Goal: Task Accomplishment & Management: Manage account settings

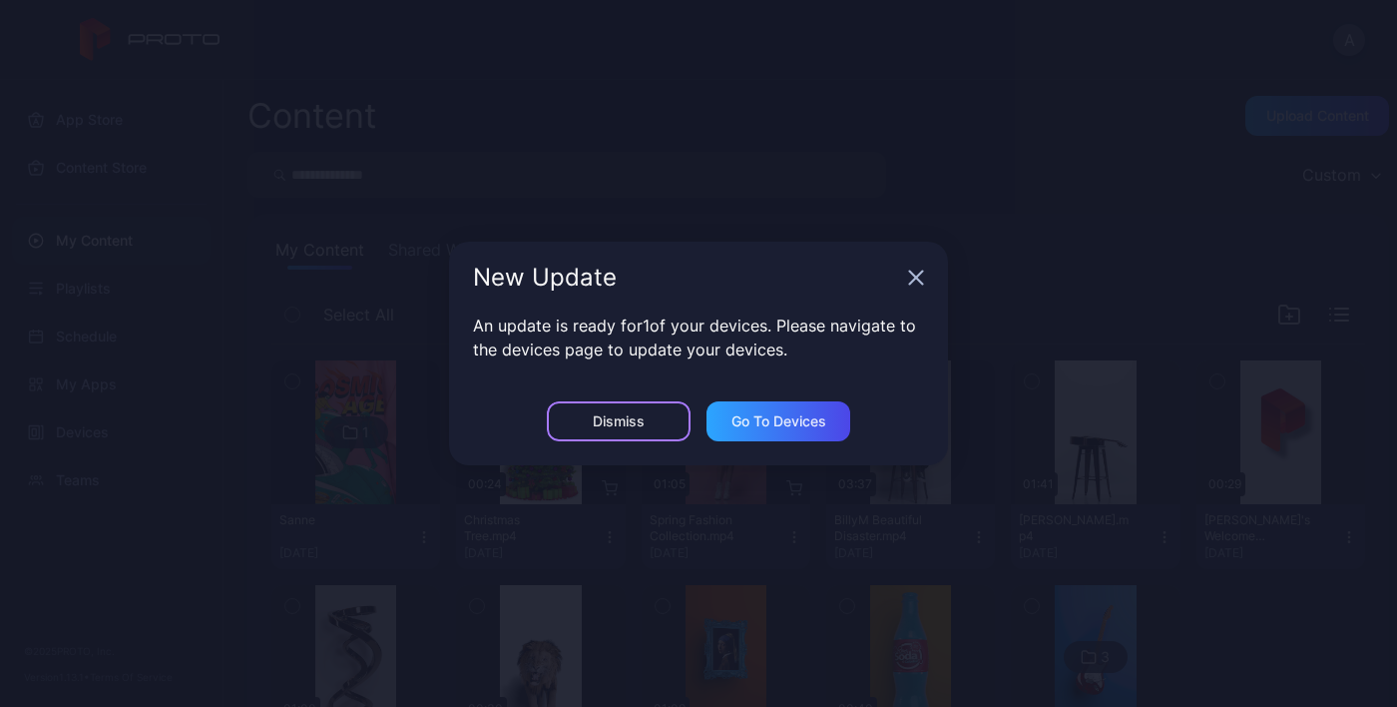
click at [630, 419] on div "Dismiss" at bounding box center [619, 421] width 52 height 16
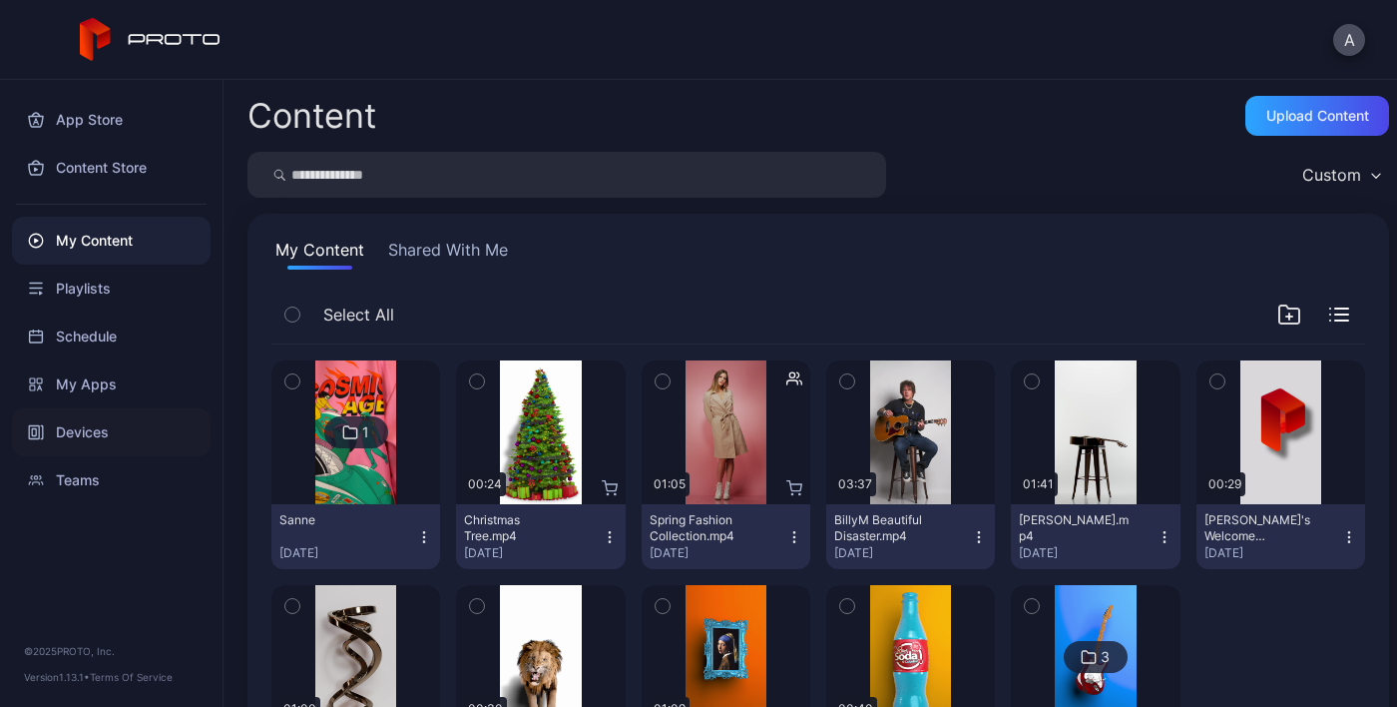
click at [98, 431] on div "Devices" at bounding box center [111, 432] width 199 height 48
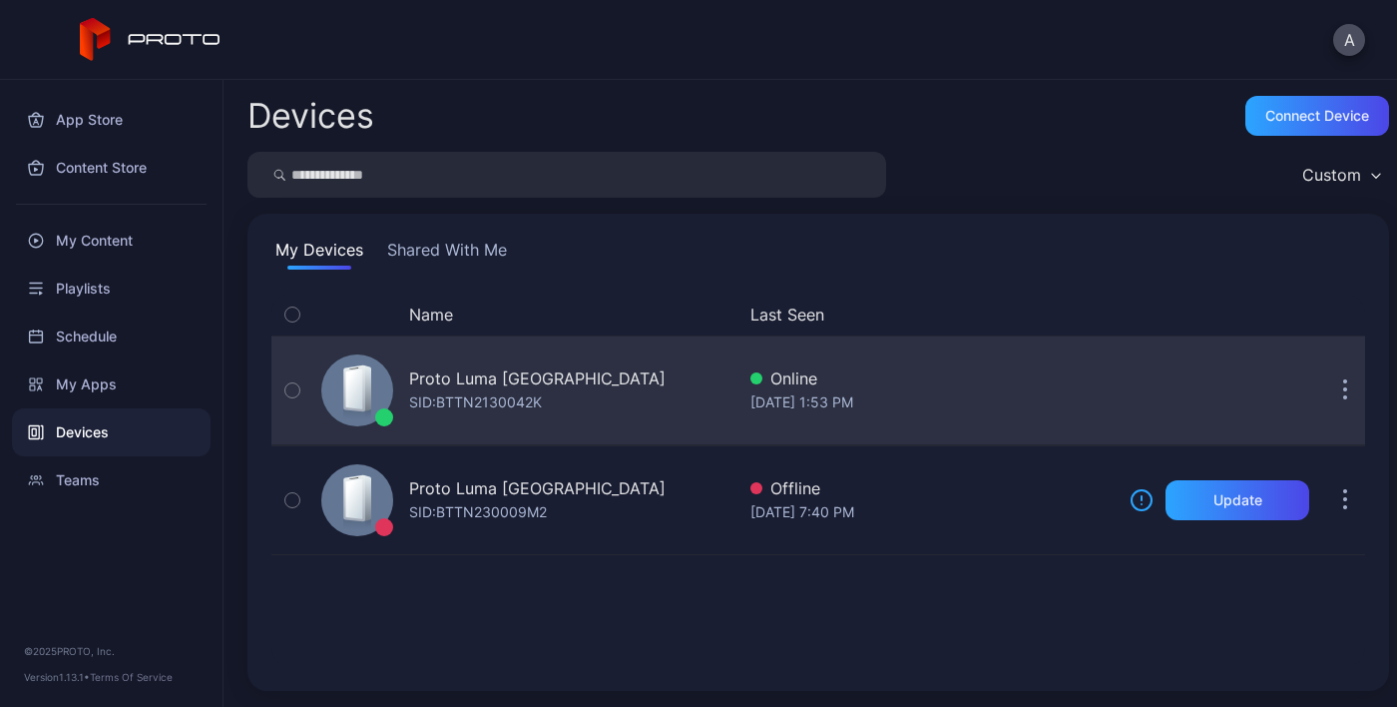
click at [808, 385] on div "Online" at bounding box center [932, 378] width 363 height 24
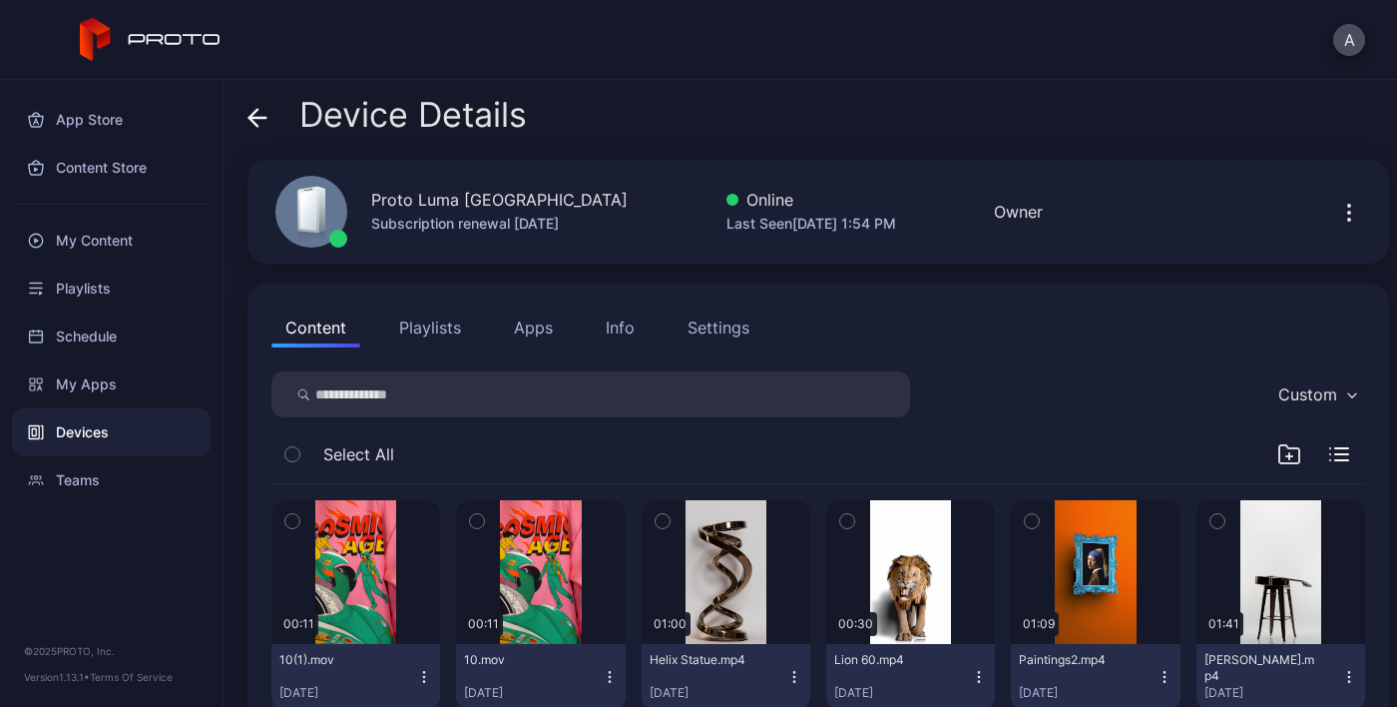
click at [1338, 221] on icon "button" at bounding box center [1350, 213] width 24 height 24
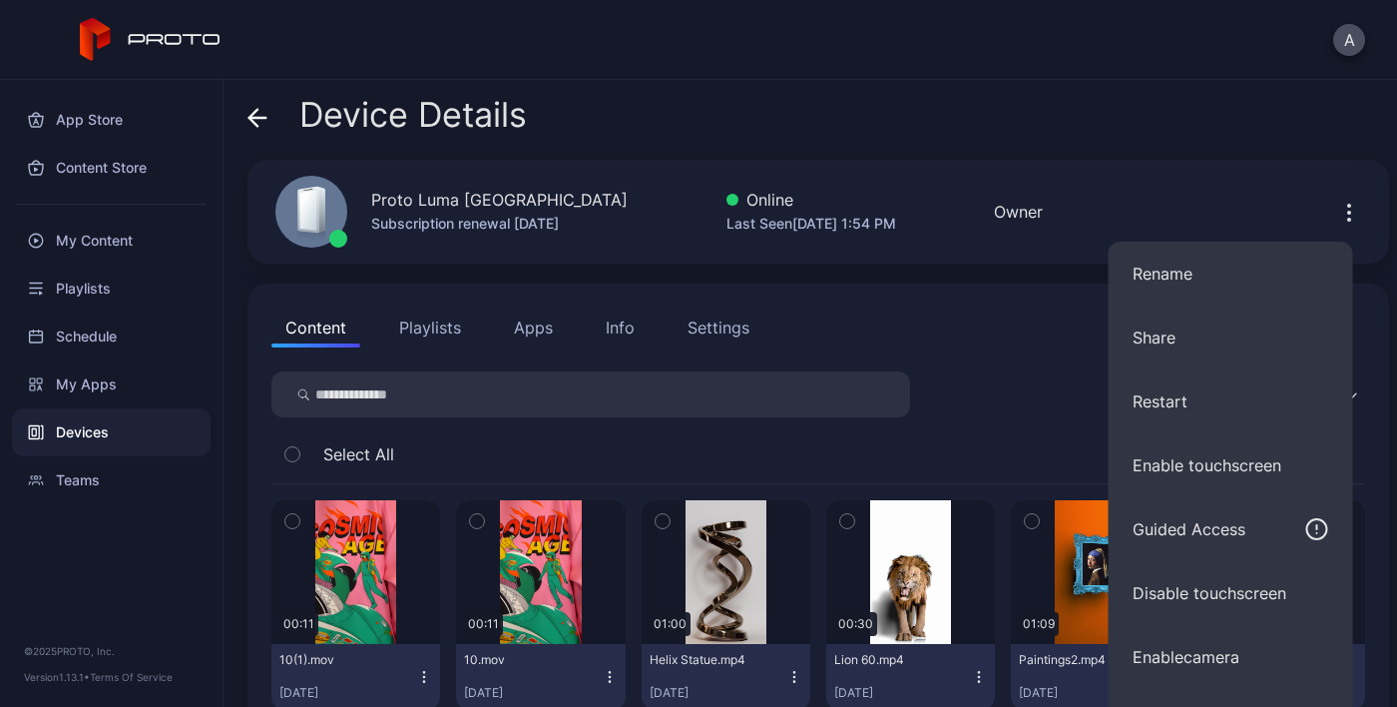
click at [1031, 387] on div "Custom" at bounding box center [819, 394] width 1094 height 46
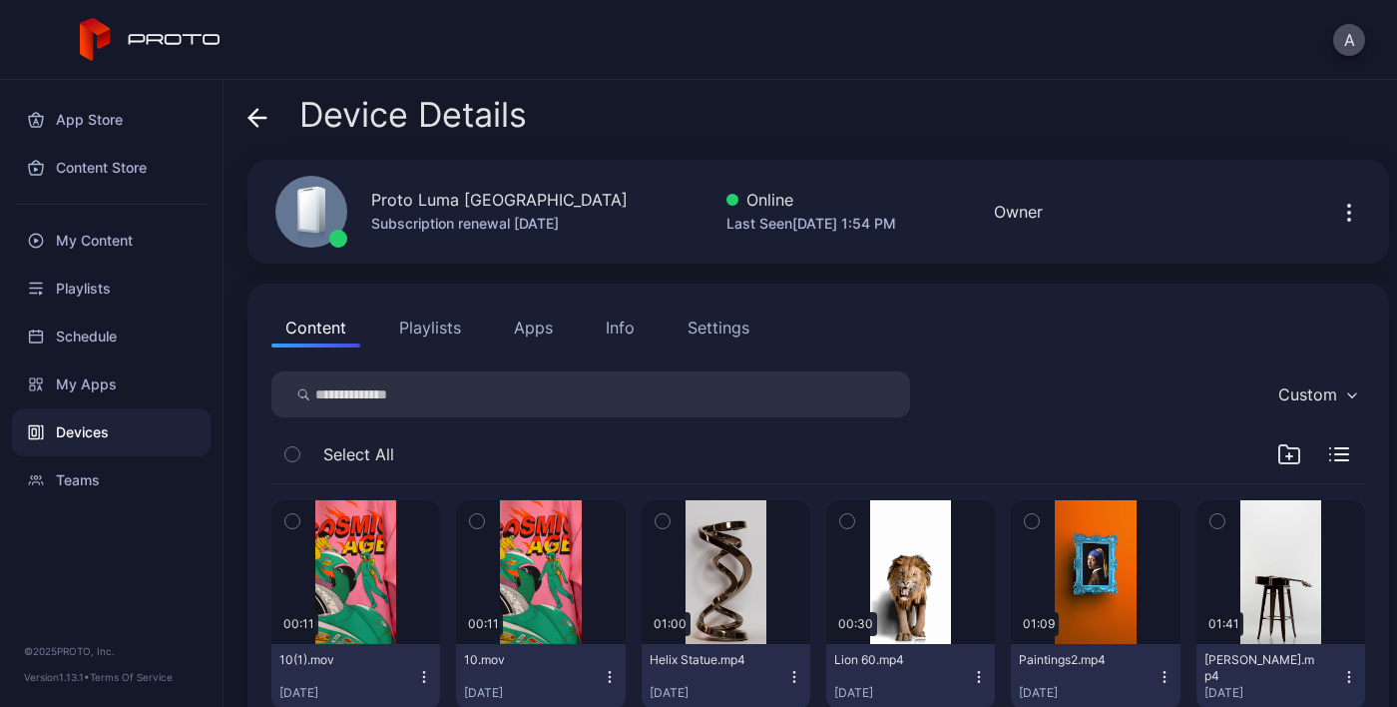
click at [703, 342] on button "Settings" at bounding box center [719, 327] width 90 height 40
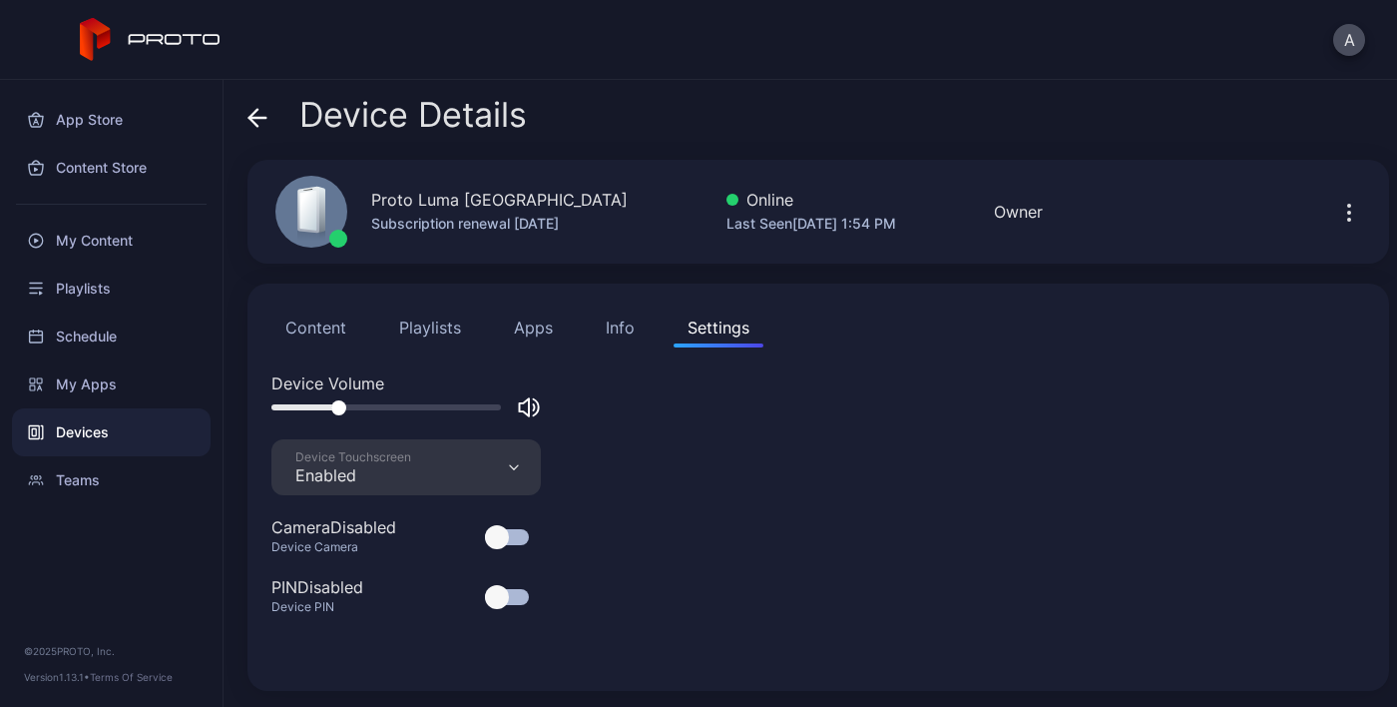
click at [522, 410] on icon "button" at bounding box center [525, 407] width 10 height 18
click at [534, 399] on icon "button" at bounding box center [536, 407] width 5 height 17
